Goal: Task Accomplishment & Management: Manage account settings

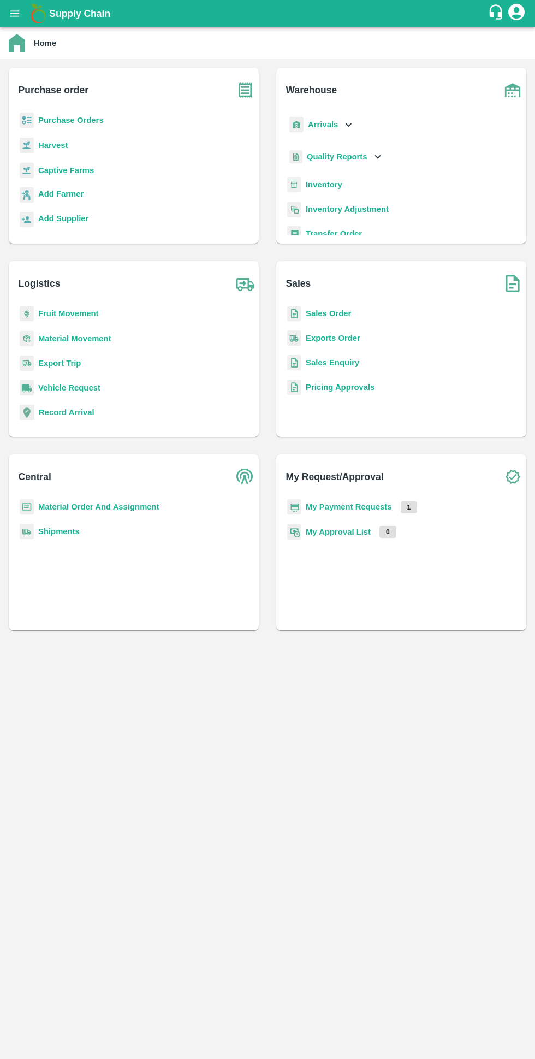
click at [48, 120] on b "Purchase Orders" at bounding box center [71, 120] width 66 height 9
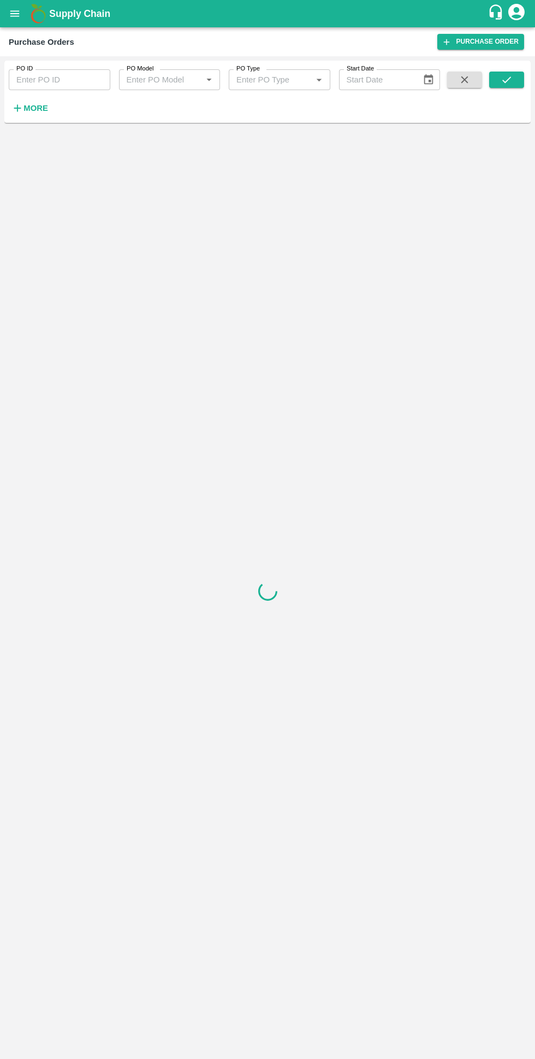
click at [27, 102] on h6 "More" at bounding box center [35, 108] width 25 height 14
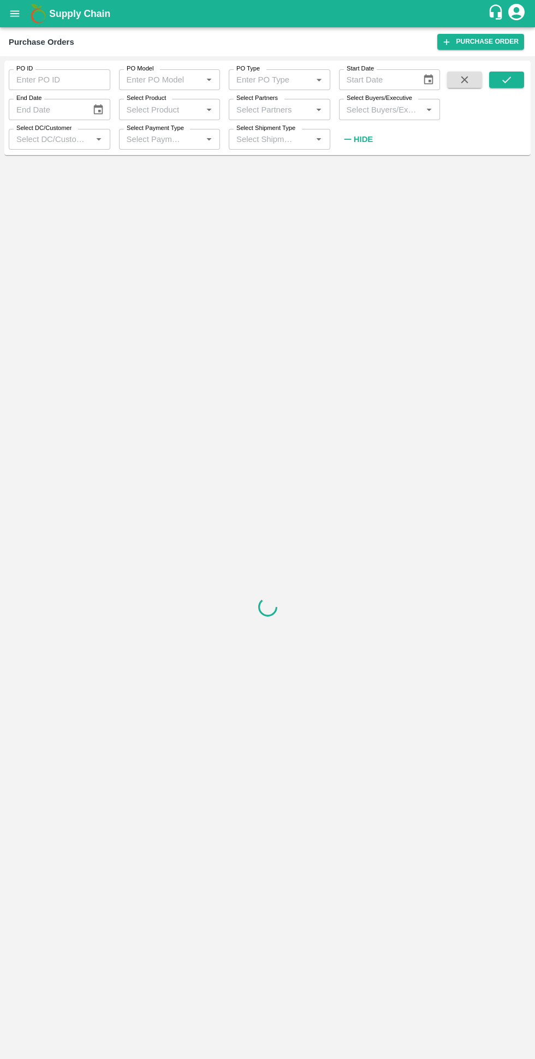
click at [358, 109] on input "Select Buyers/Executive" at bounding box center [380, 109] width 77 height 14
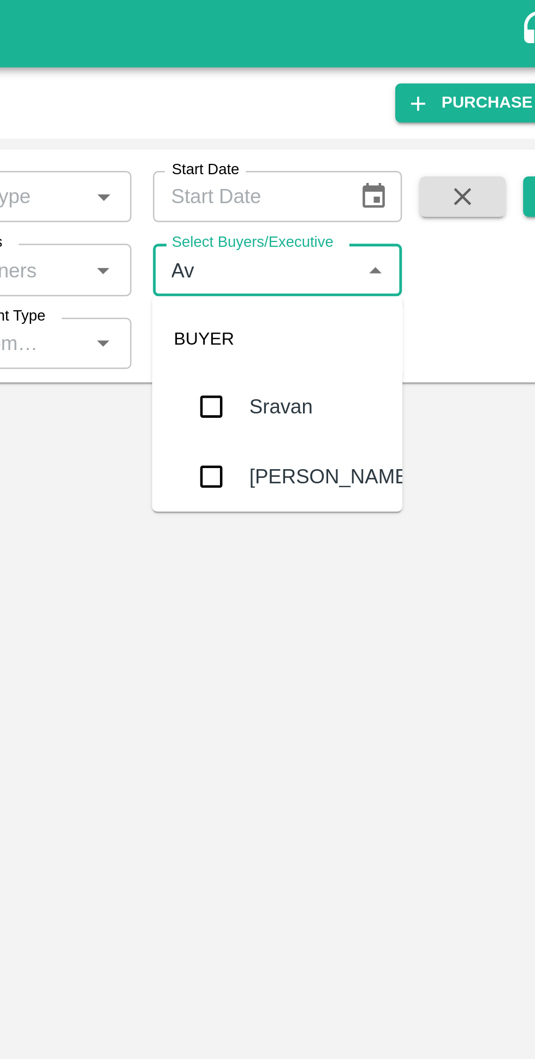
type input "Avinash"
click at [361, 198] on input "checkbox" at bounding box center [363, 193] width 22 height 22
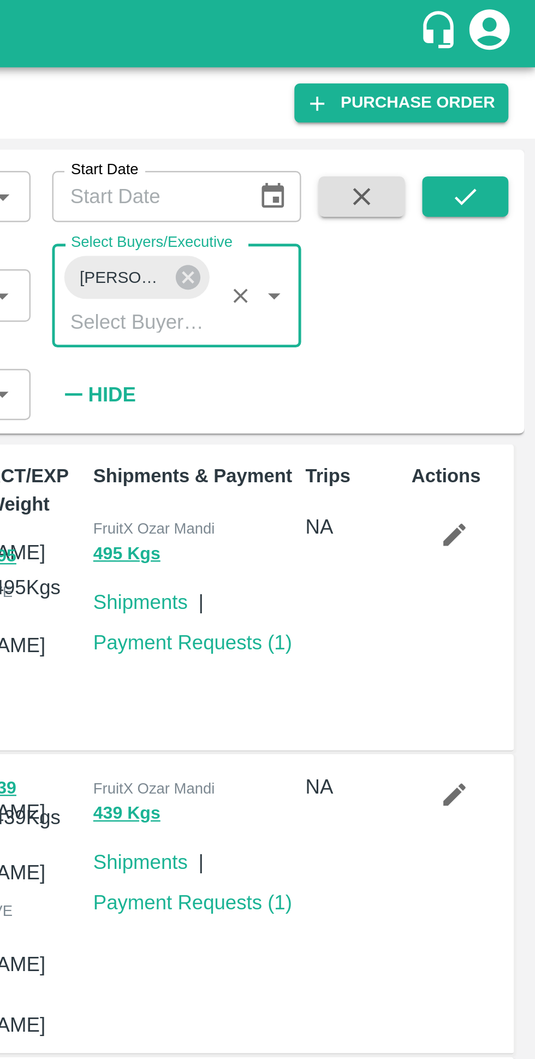
click at [510, 81] on icon "submit" at bounding box center [507, 80] width 12 height 12
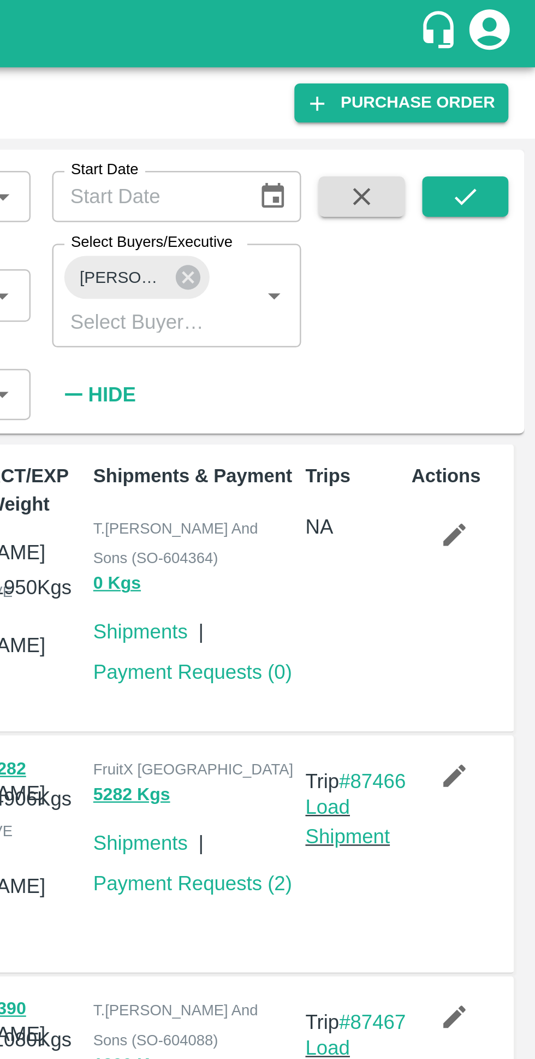
click at [395, 112] on icon at bounding box center [394, 113] width 12 height 12
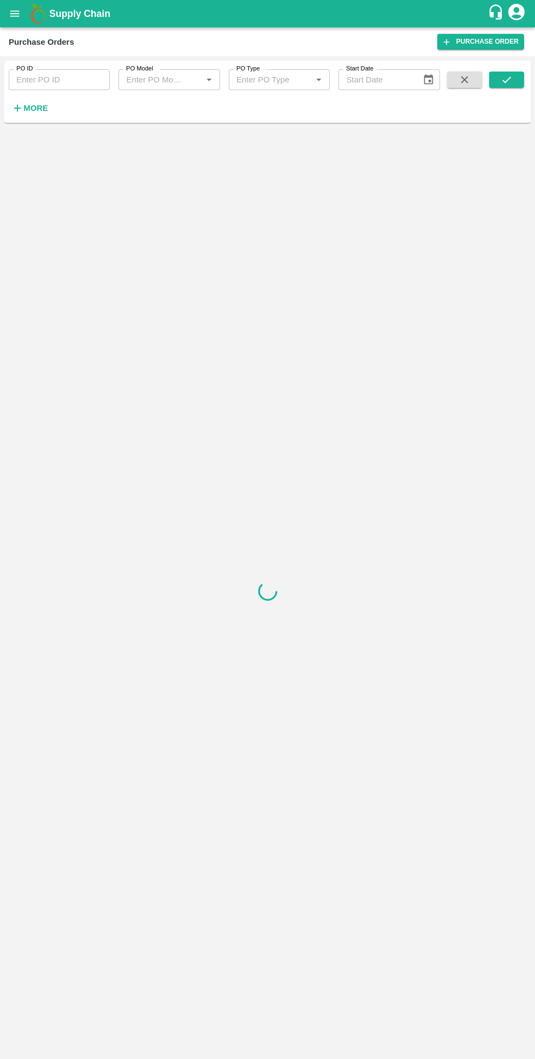
click at [21, 16] on icon "open drawer" at bounding box center [15, 14] width 12 height 12
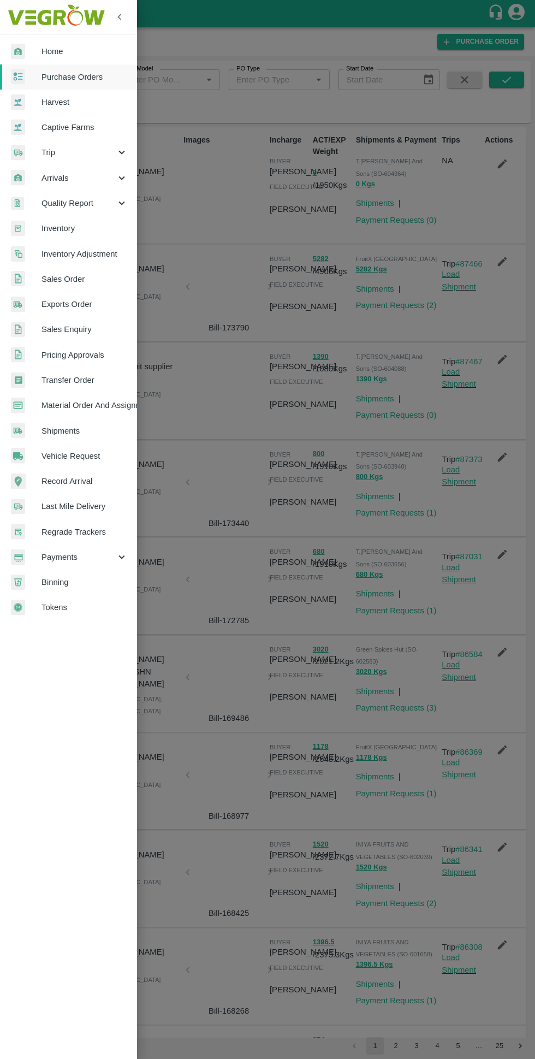
click at [33, 43] on link "Home" at bounding box center [68, 51] width 137 height 25
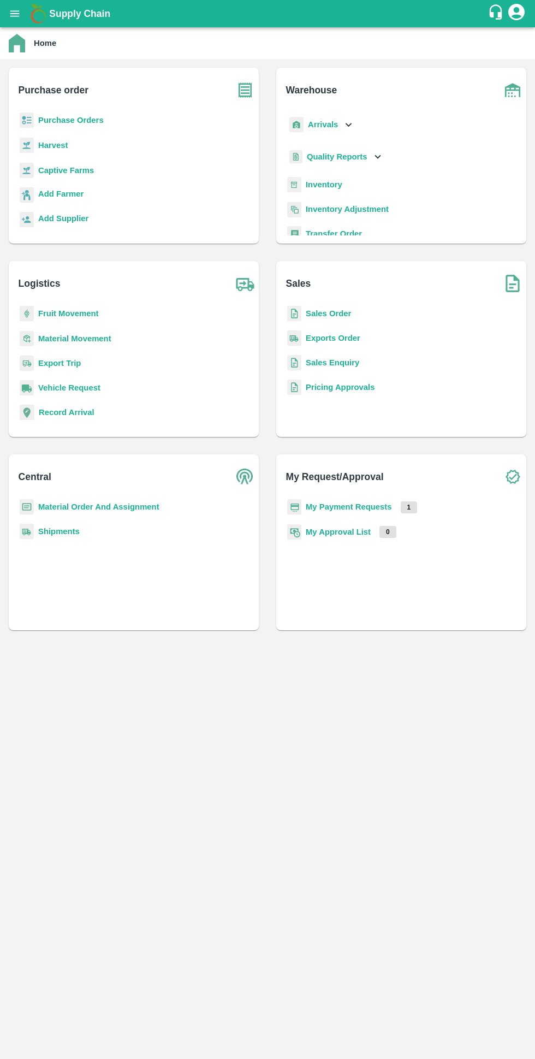
click at [352, 507] on b "My Payment Requests" at bounding box center [349, 507] width 86 height 9
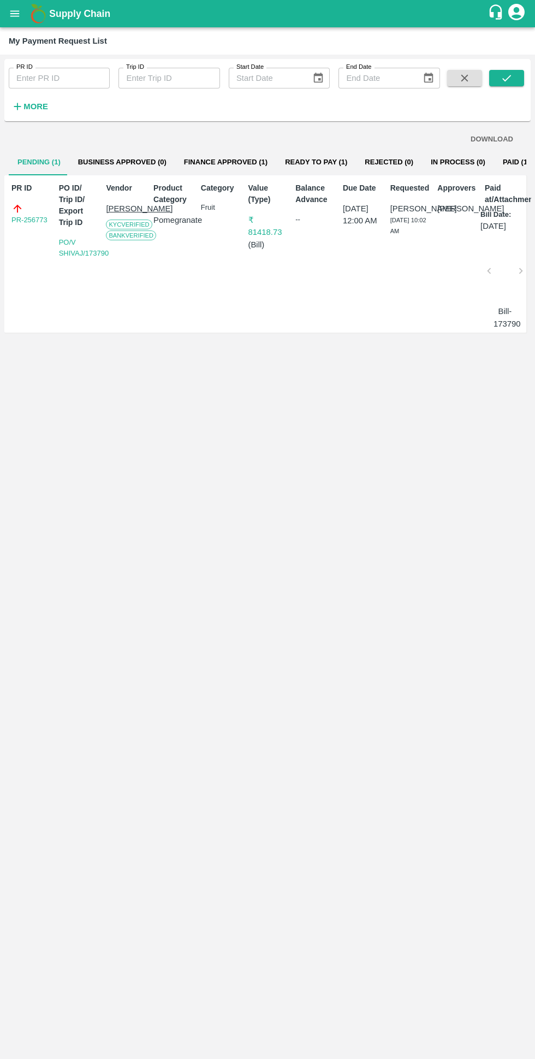
click at [301, 162] on button "Ready To Pay (1)" at bounding box center [316, 162] width 80 height 26
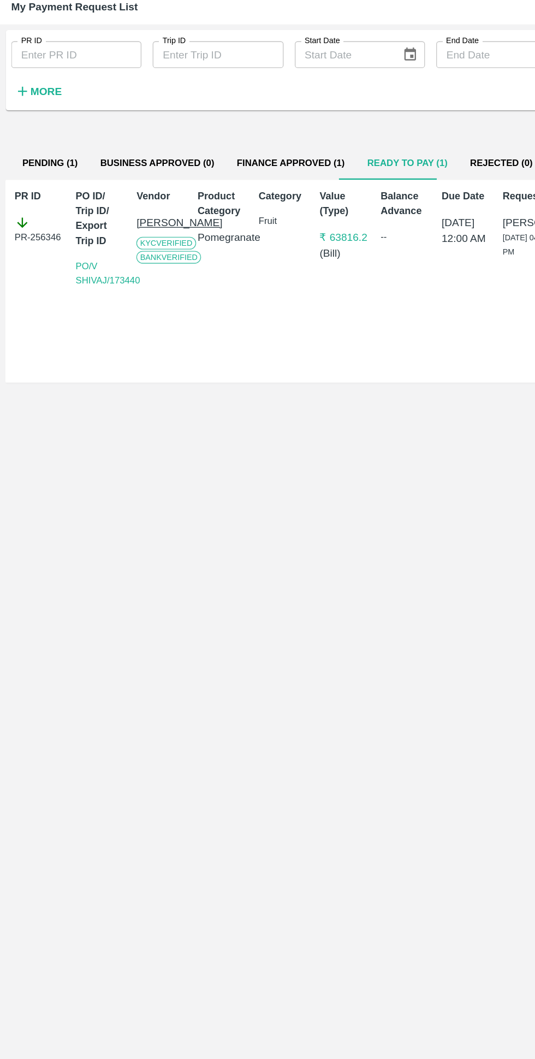
click at [217, 162] on button "Finance Approved (1)" at bounding box center [225, 162] width 101 height 26
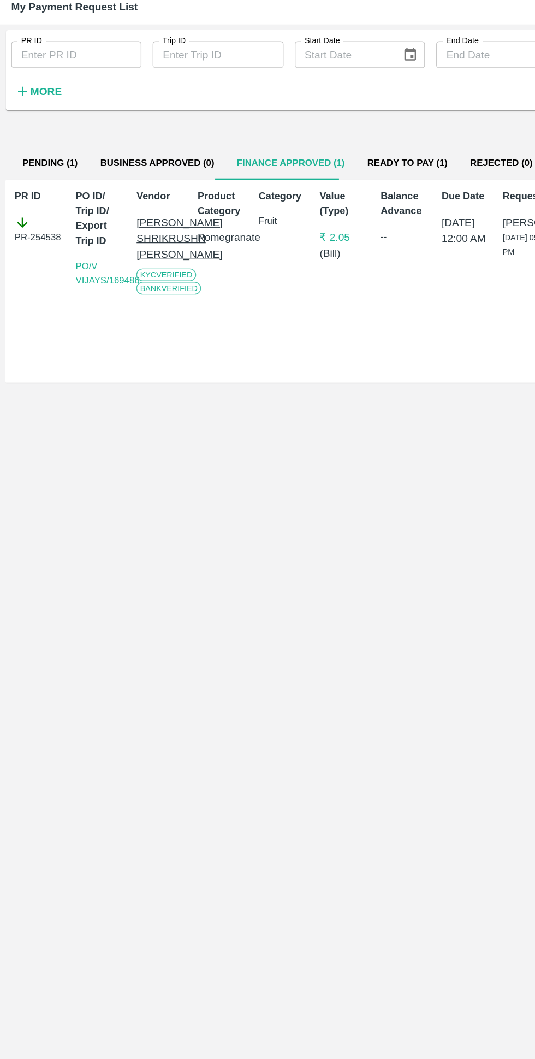
scroll to position [0, 8]
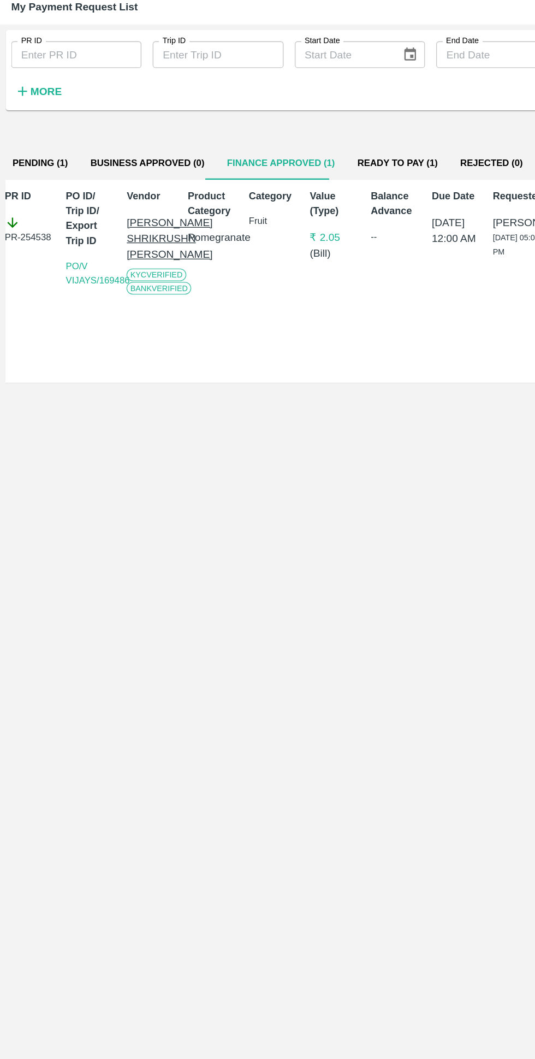
click at [293, 170] on button "Ready To Pay (1)" at bounding box center [309, 162] width 80 height 26
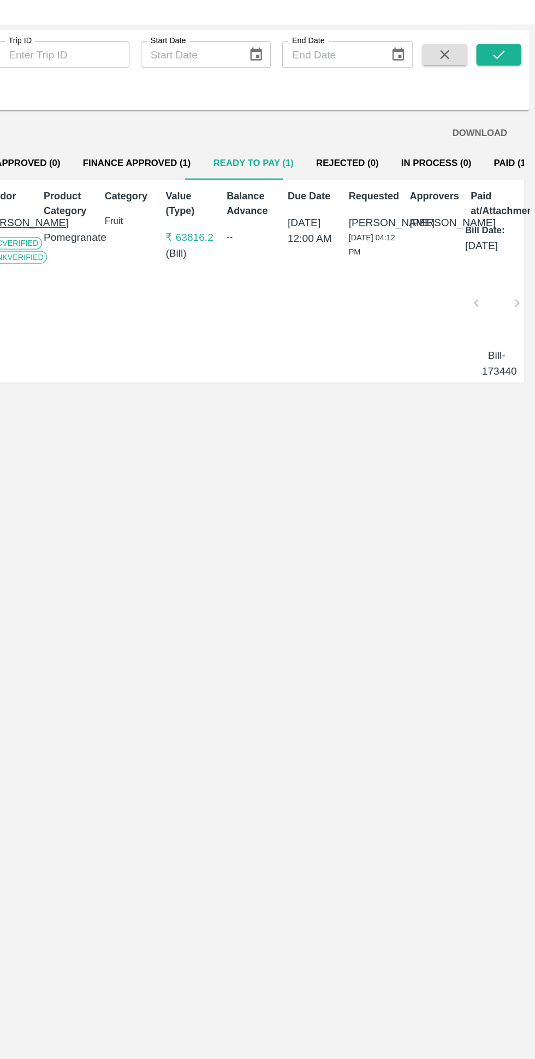
scroll to position [0, 0]
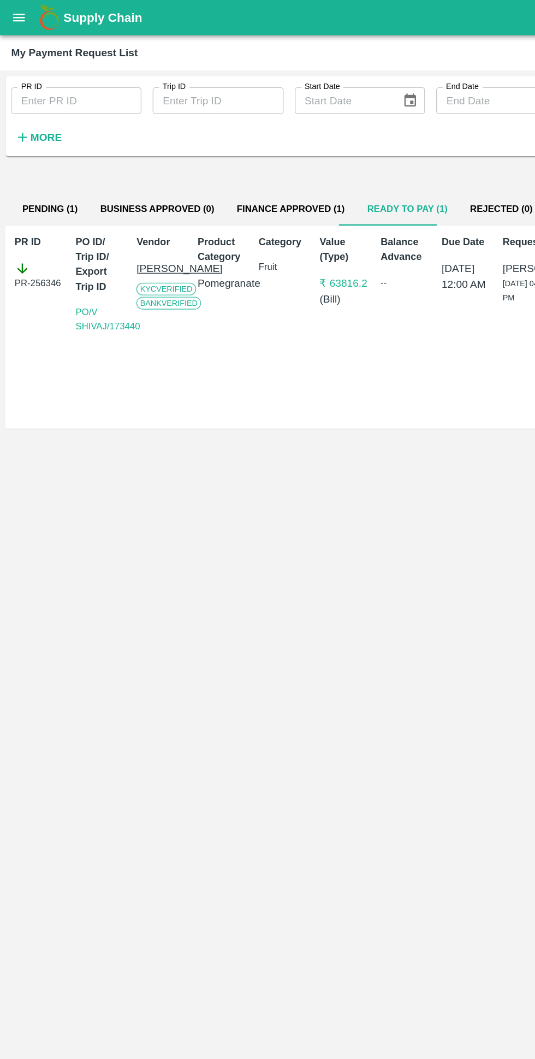
click at [15, 14] on icon "open drawer" at bounding box center [14, 13] width 9 height 6
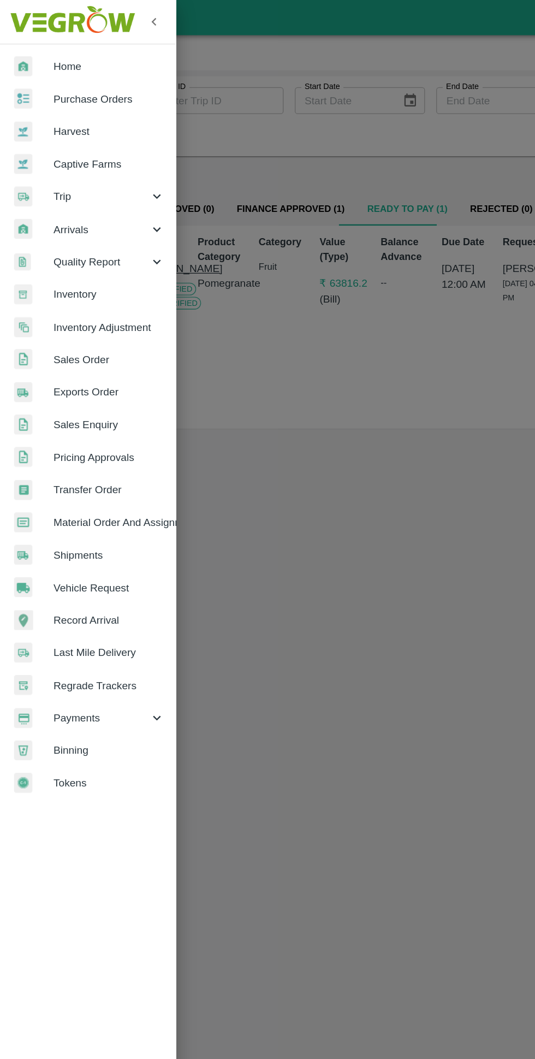
click at [49, 75] on span "Purchase Orders" at bounding box center [85, 77] width 86 height 12
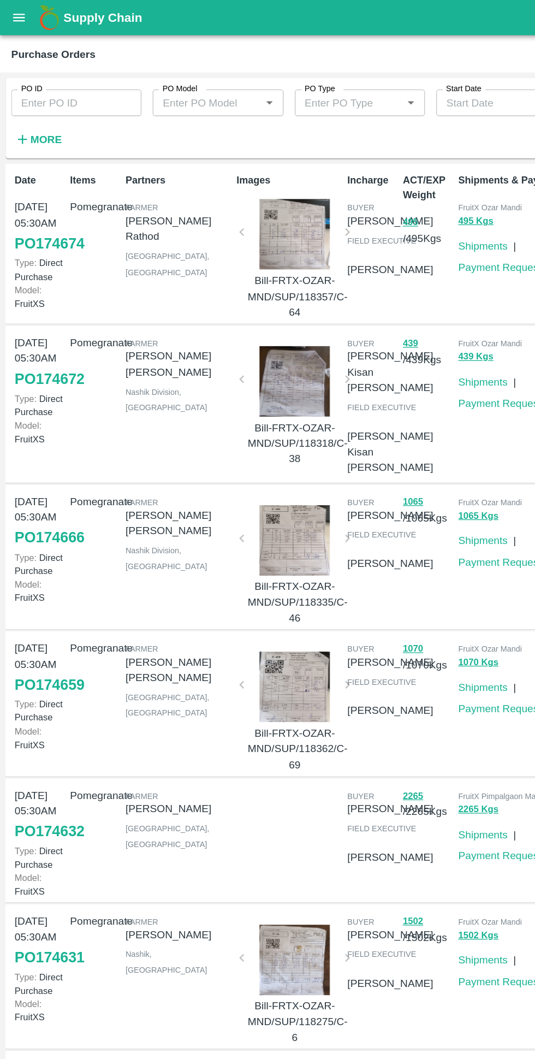
click at [29, 100] on button "More" at bounding box center [30, 108] width 42 height 19
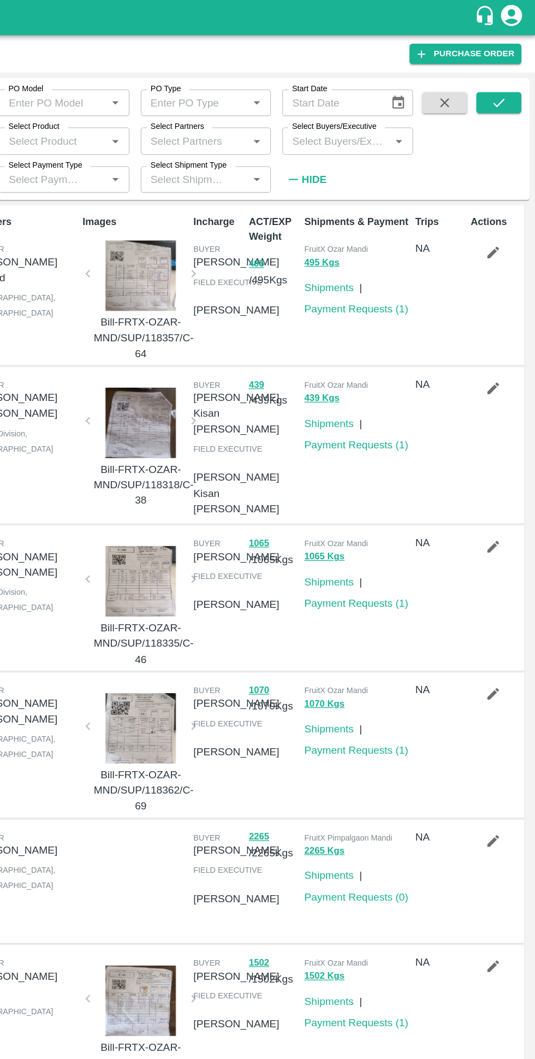
click at [404, 110] on input "Select Buyers/Executive" at bounding box center [380, 109] width 76 height 14
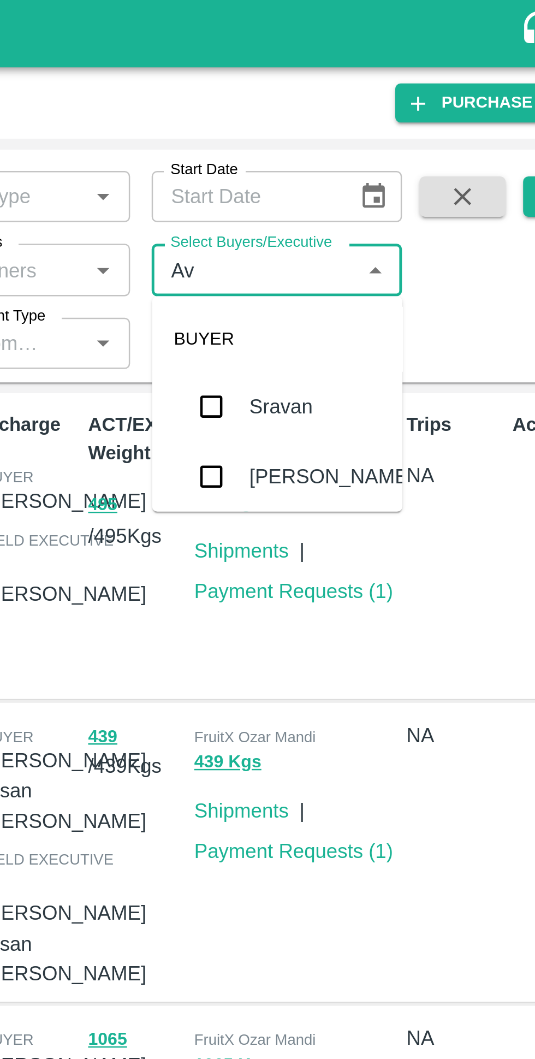
type input "Avinash"
click at [373, 196] on input "checkbox" at bounding box center [363, 193] width 22 height 22
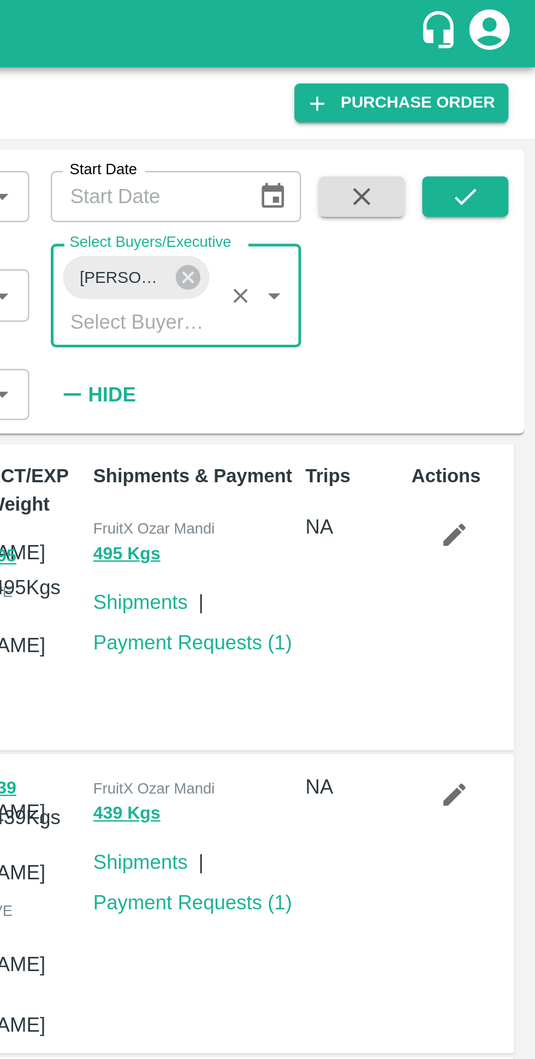
click at [507, 79] on icon "submit" at bounding box center [507, 80] width 12 height 12
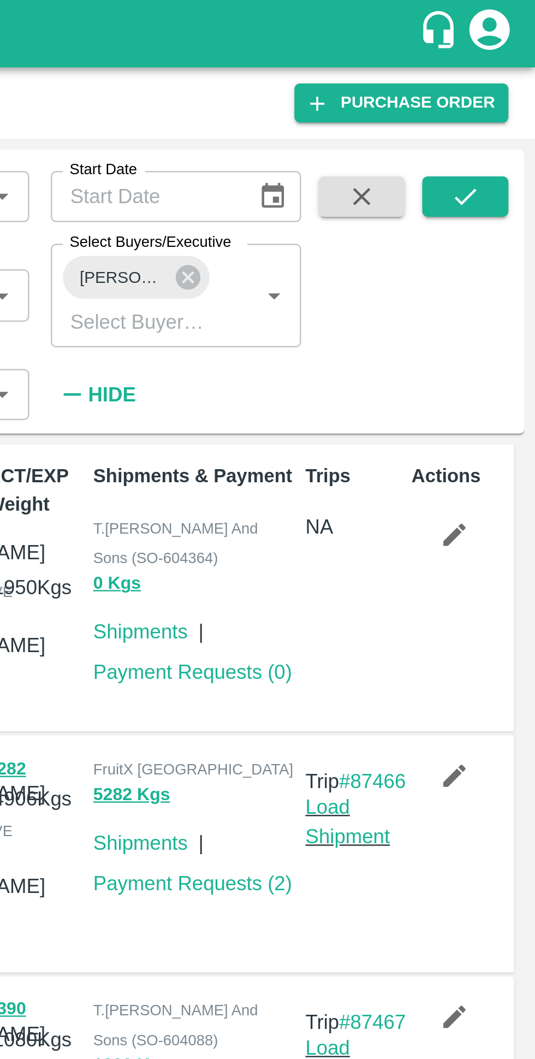
click at [396, 116] on icon at bounding box center [394, 113] width 10 height 10
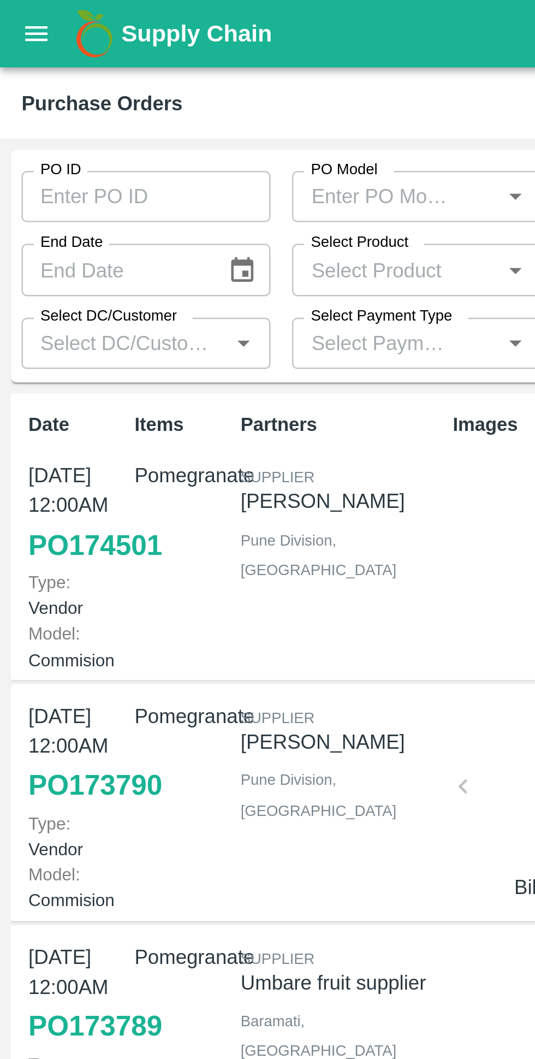
click at [18, 15] on icon "open drawer" at bounding box center [15, 14] width 12 height 12
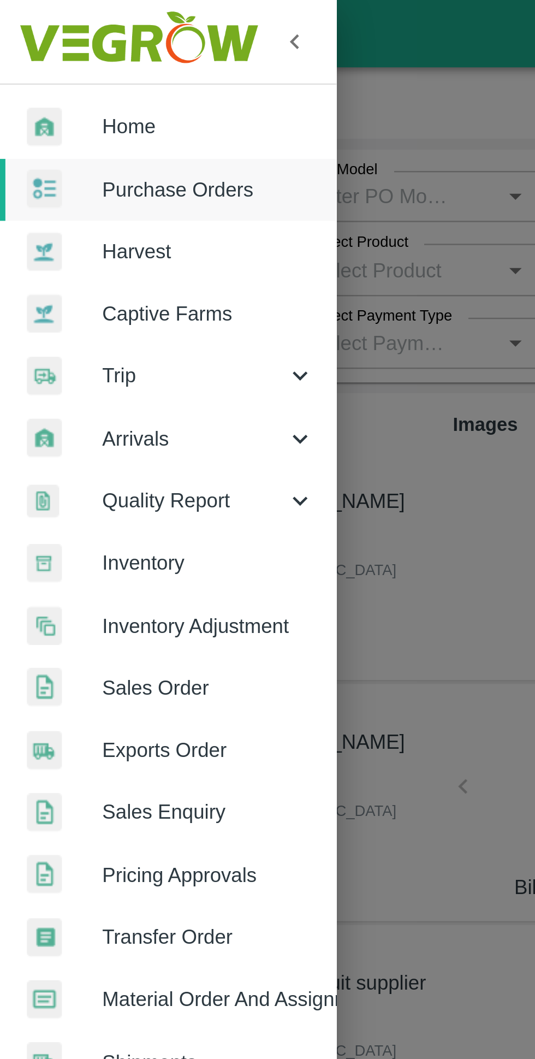
click at [42, 60] on link "Home" at bounding box center [68, 51] width 137 height 25
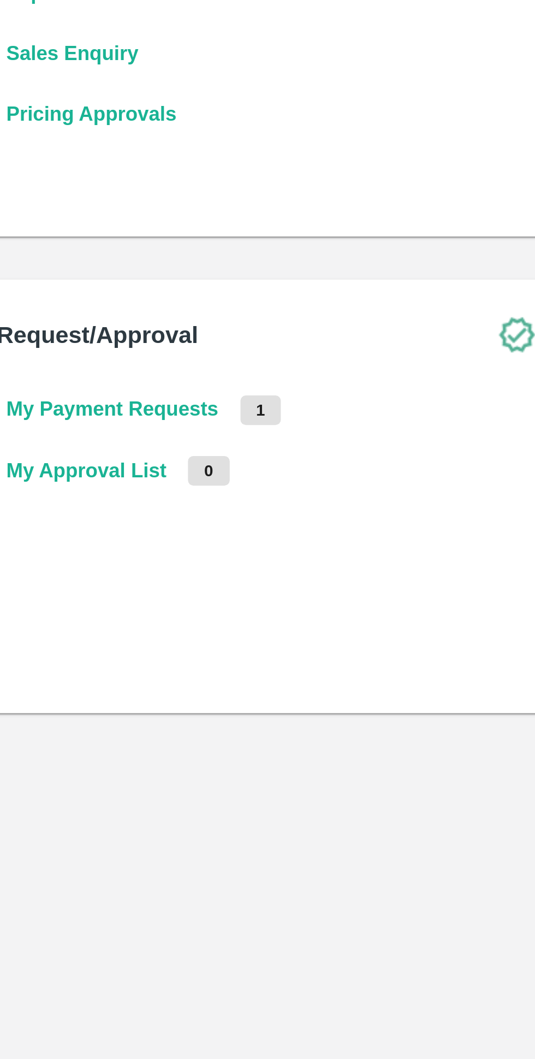
click at [344, 509] on b "My Payment Requests" at bounding box center [349, 507] width 86 height 9
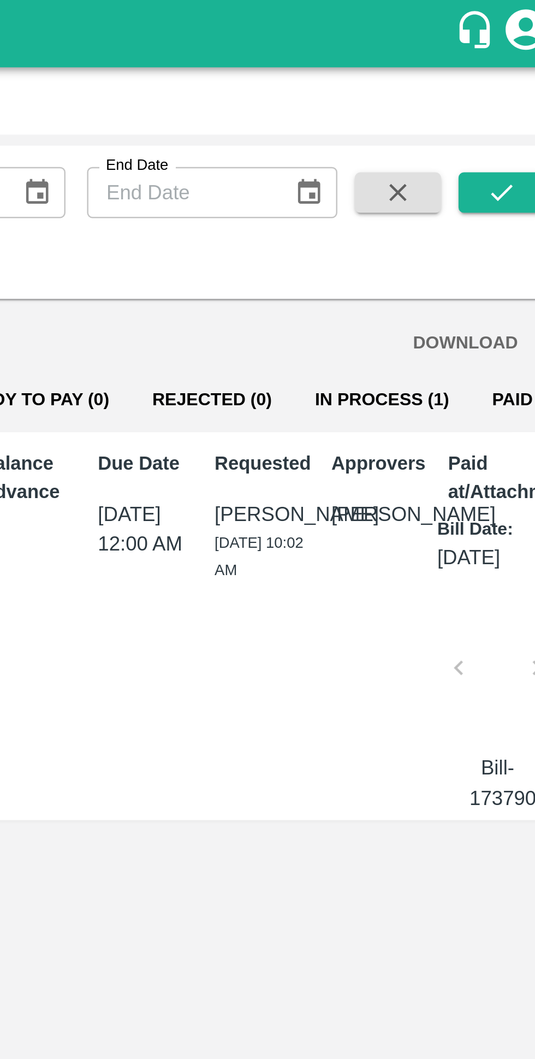
click at [434, 161] on button "In Process (1)" at bounding box center [458, 162] width 72 height 26
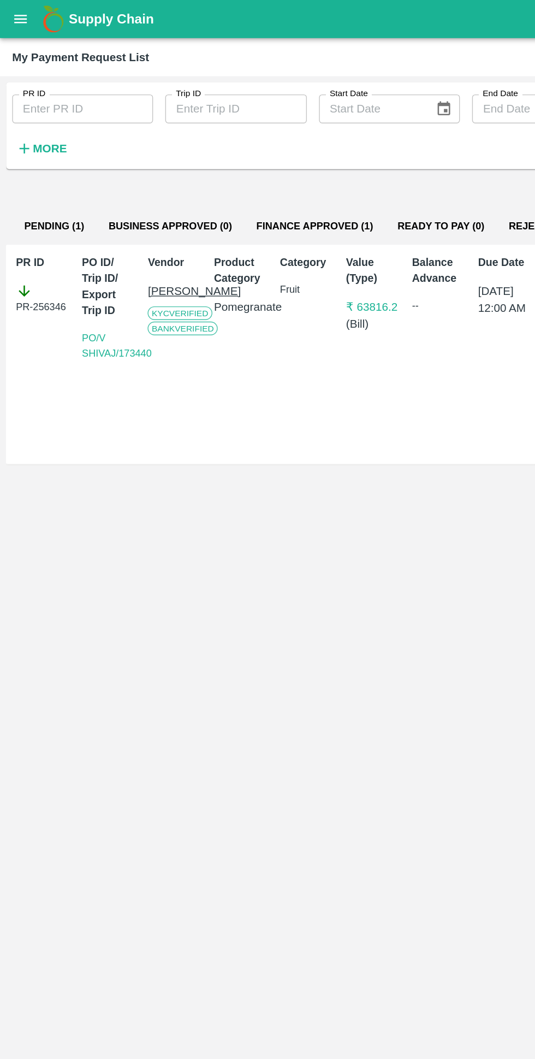
click at [16, 14] on icon "open drawer" at bounding box center [14, 13] width 9 height 6
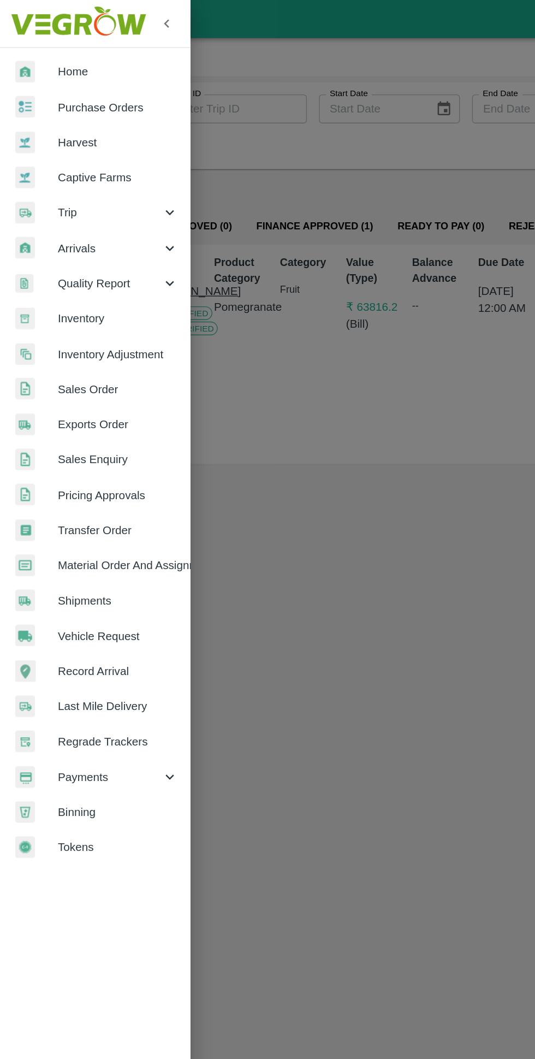
click at [49, 63] on link "Home" at bounding box center [68, 51] width 137 height 25
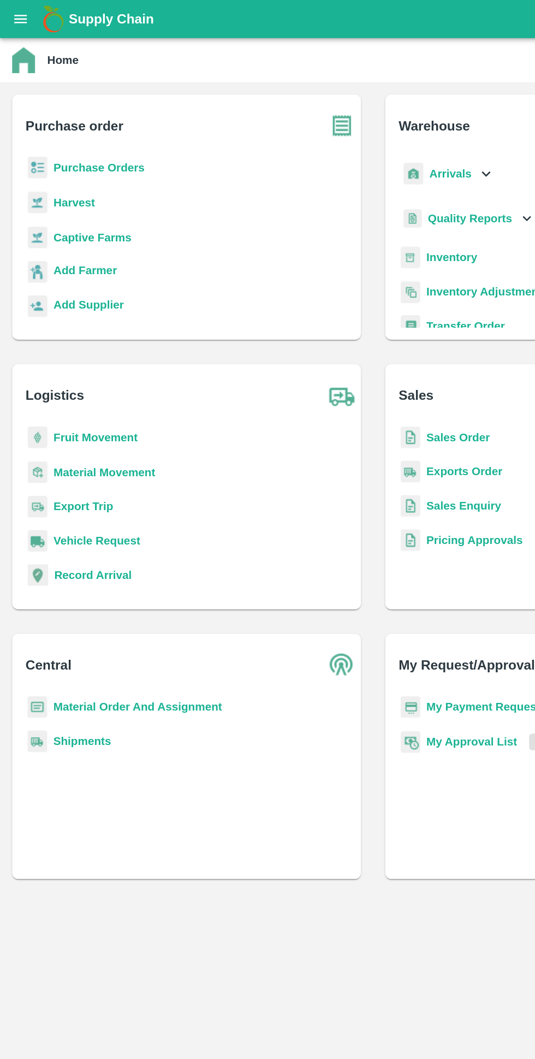
click at [22, 24] on div "Supply Chain" at bounding box center [267, 13] width 535 height 27
click at [16, 14] on icon "open drawer" at bounding box center [14, 13] width 9 height 6
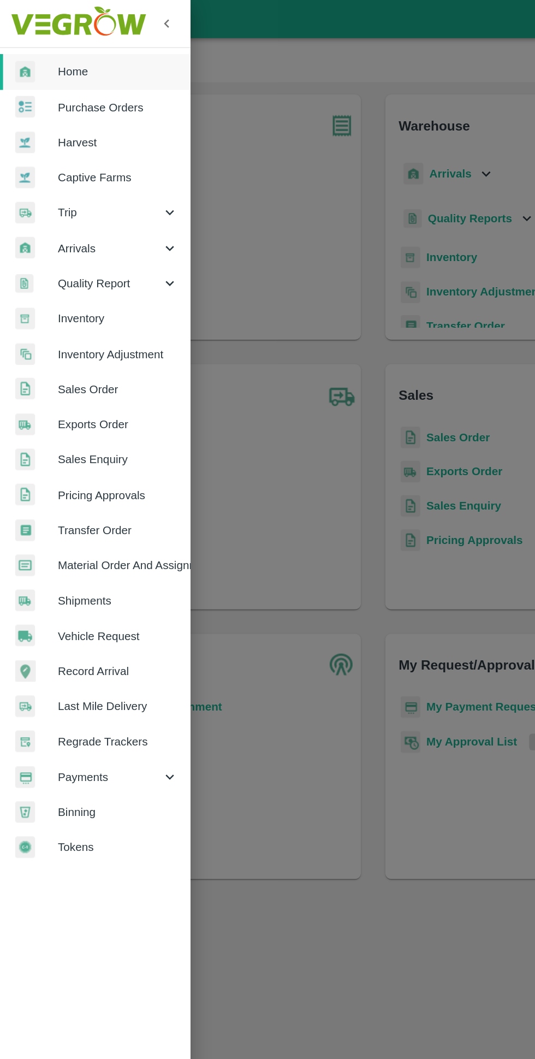
click at [63, 76] on span "Purchase Orders" at bounding box center [85, 77] width 86 height 12
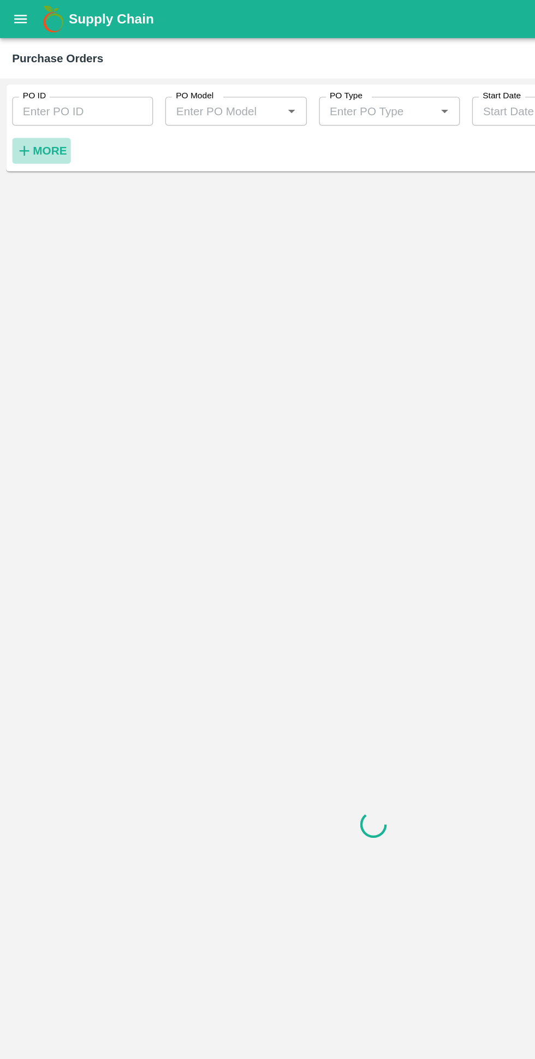
click at [35, 110] on strong "More" at bounding box center [35, 108] width 25 height 9
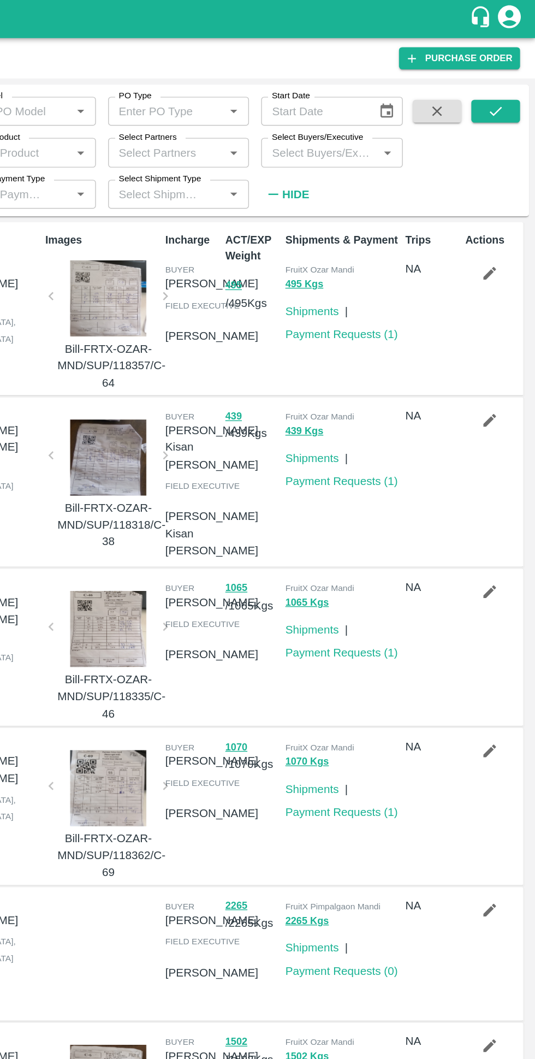
click at [385, 112] on input "Select Buyers/Executive" at bounding box center [380, 109] width 76 height 14
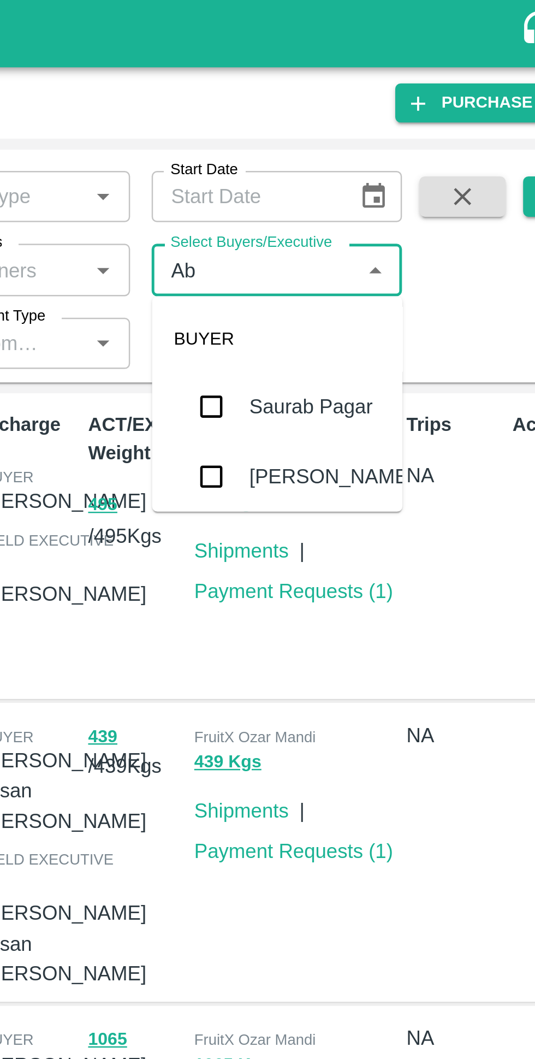
type input "A"
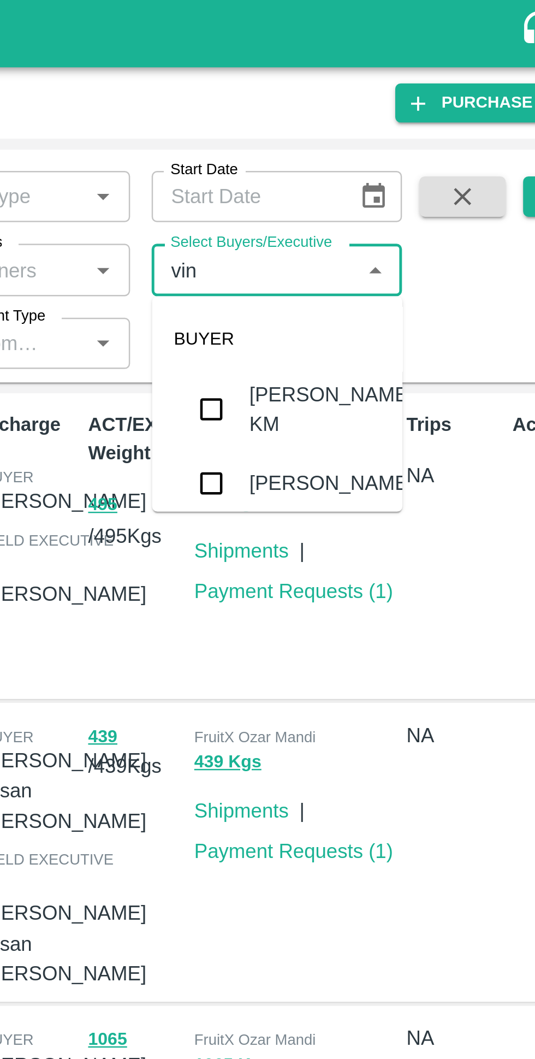
scroll to position [42, 0]
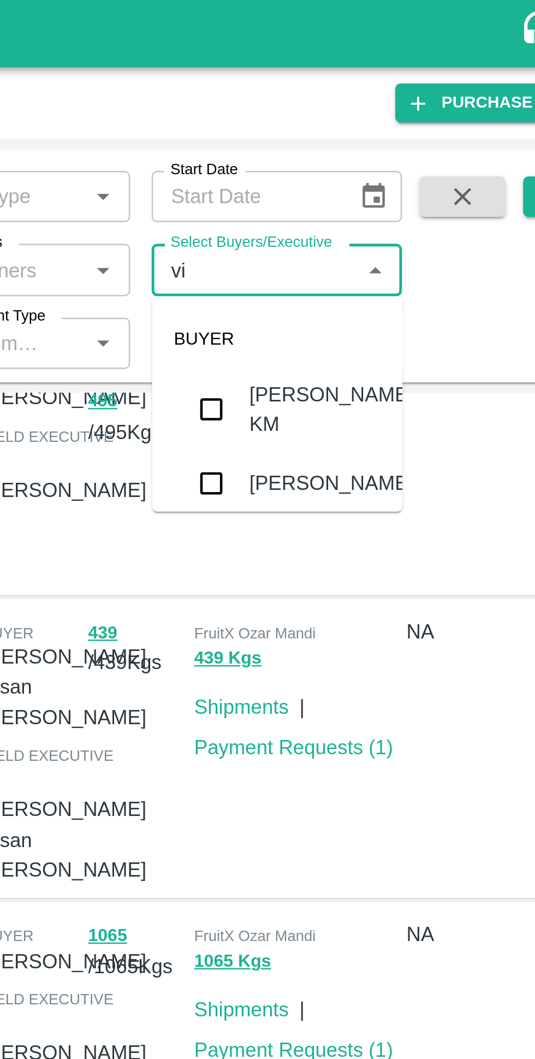
type input "v"
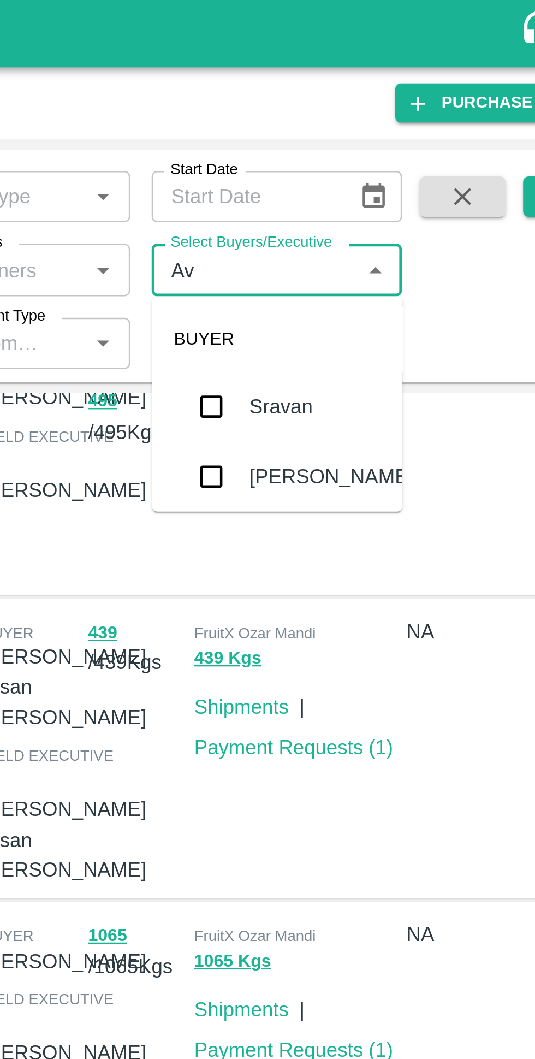
type input "Avinash"
click at [364, 203] on input "checkbox" at bounding box center [363, 193] width 22 height 22
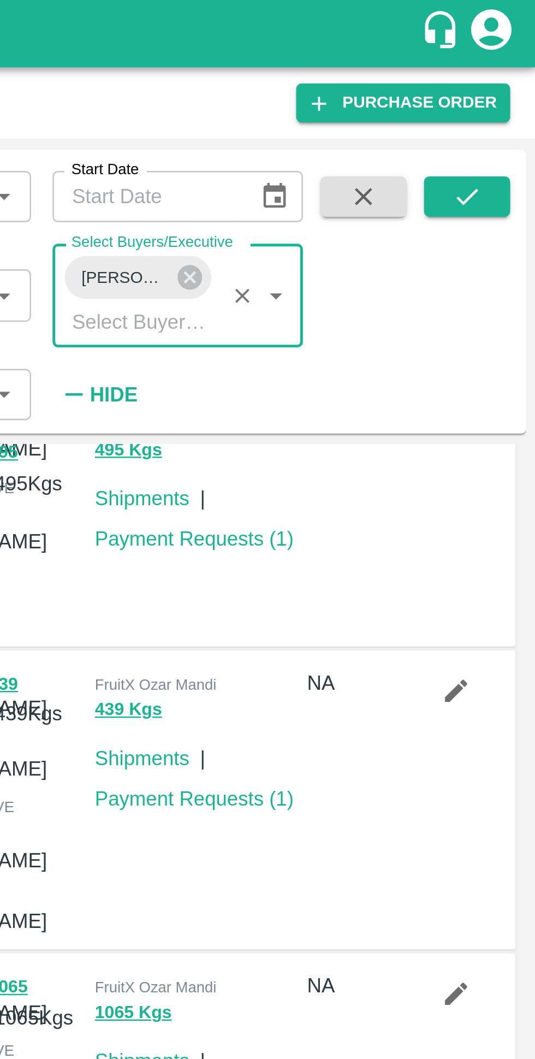
scroll to position [0, 0]
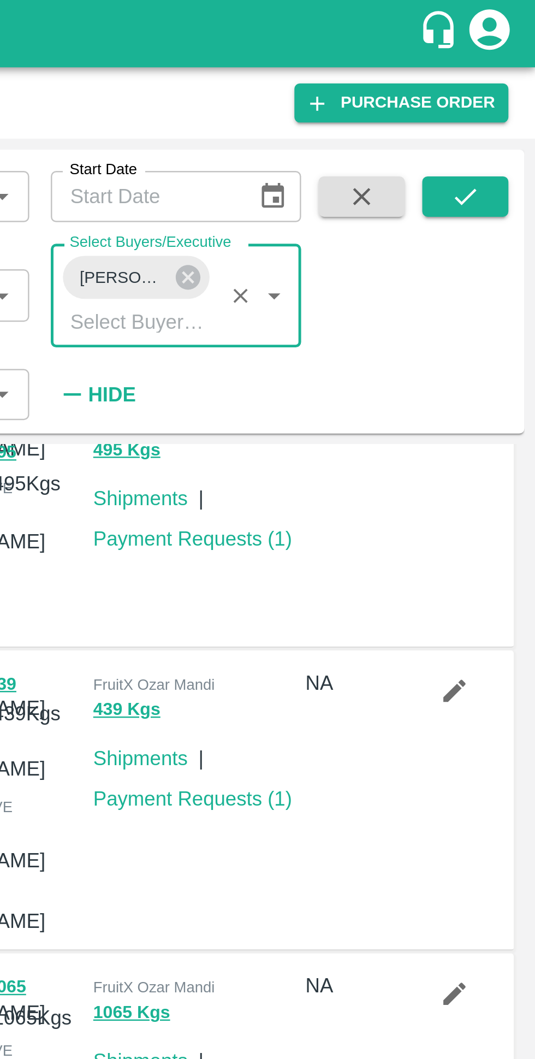
click at [501, 82] on icon "submit" at bounding box center [507, 80] width 12 height 12
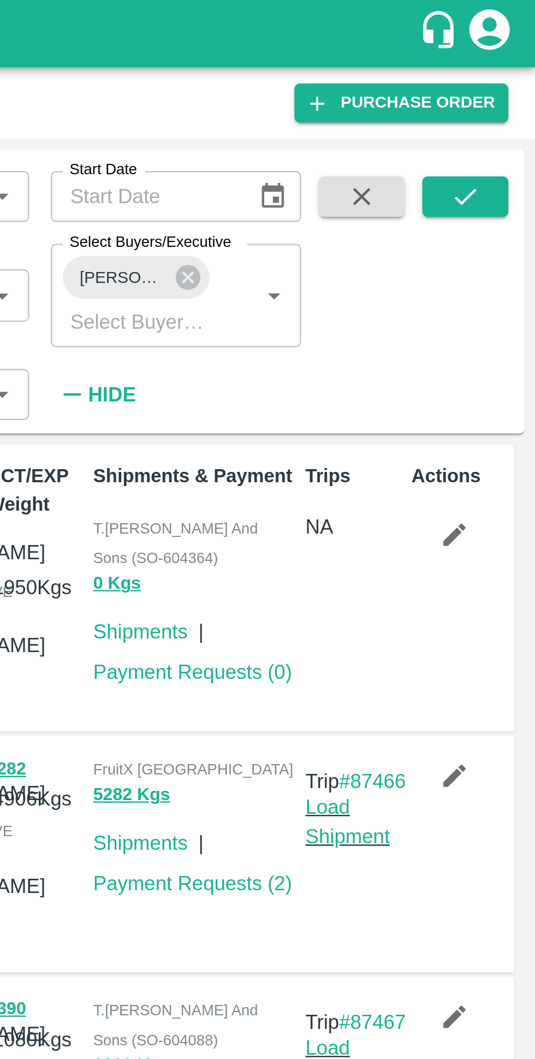
click at [393, 111] on icon at bounding box center [394, 113] width 12 height 12
